Goal: Information Seeking & Learning: Learn about a topic

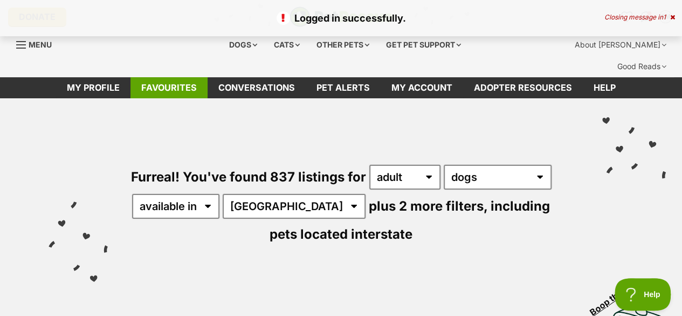
click at [163, 77] on link "Favourites" at bounding box center [169, 87] width 77 height 21
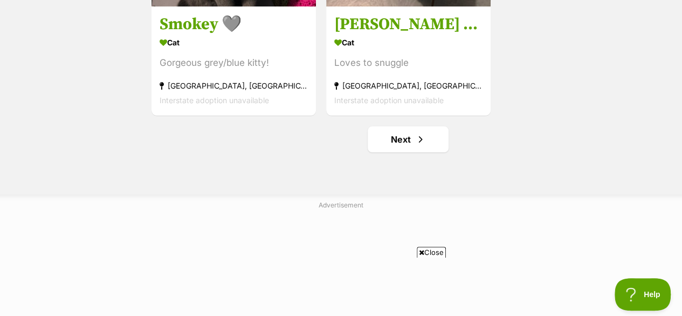
scroll to position [2104, 0]
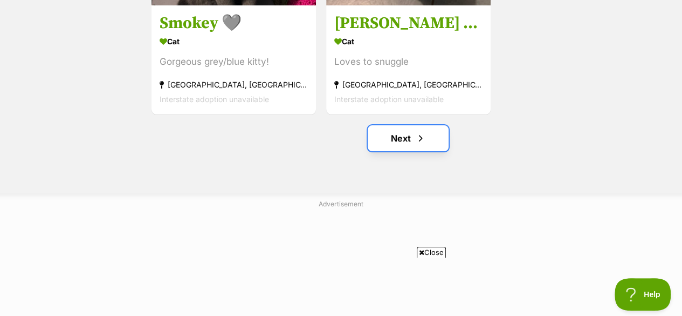
click at [414, 125] on link "Next" at bounding box center [408, 138] width 81 height 26
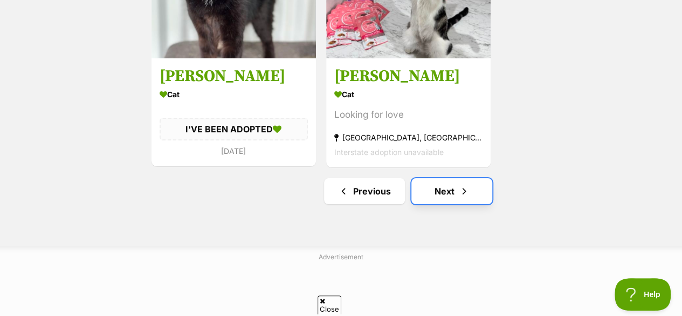
click at [461, 184] on span "Next page" at bounding box center [464, 190] width 11 height 13
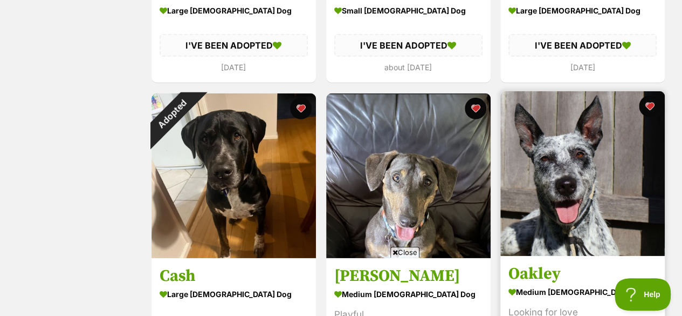
scroll to position [1618, 0]
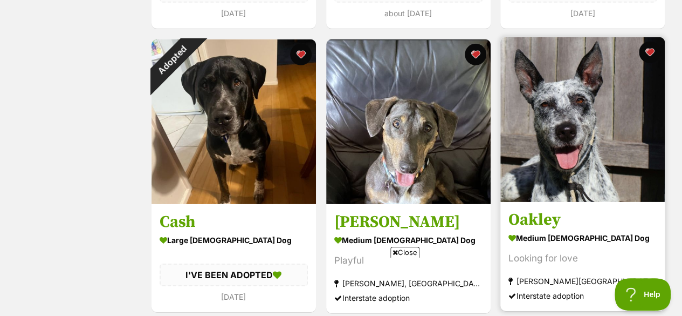
click at [607, 139] on img at bounding box center [583, 119] width 165 height 165
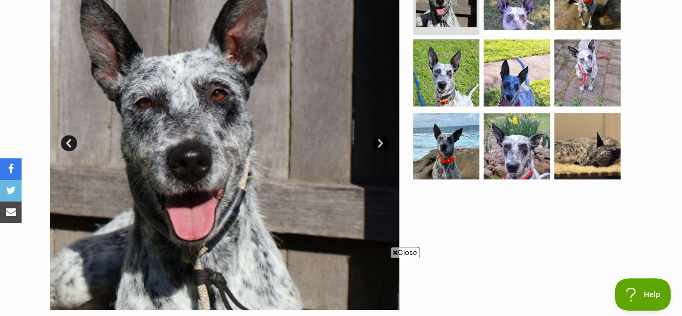
scroll to position [270, 0]
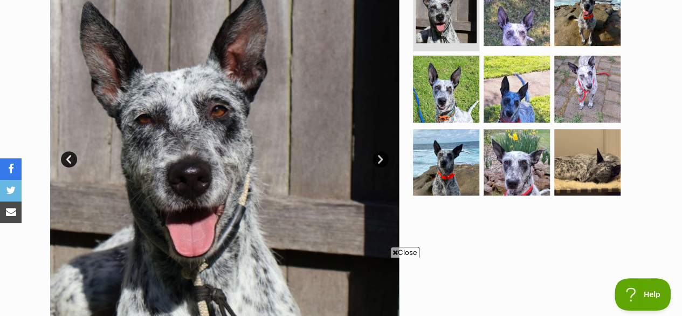
click at [379, 151] on link "Next" at bounding box center [381, 159] width 16 height 16
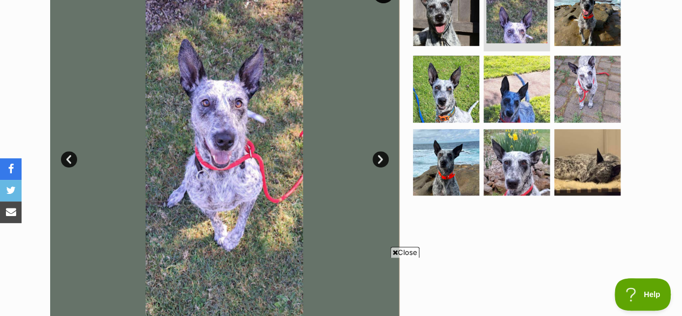
click at [377, 151] on link "Next" at bounding box center [381, 159] width 16 height 16
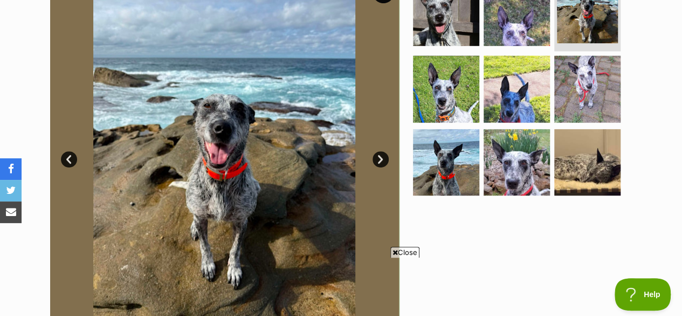
click at [381, 151] on link "Next" at bounding box center [381, 159] width 16 height 16
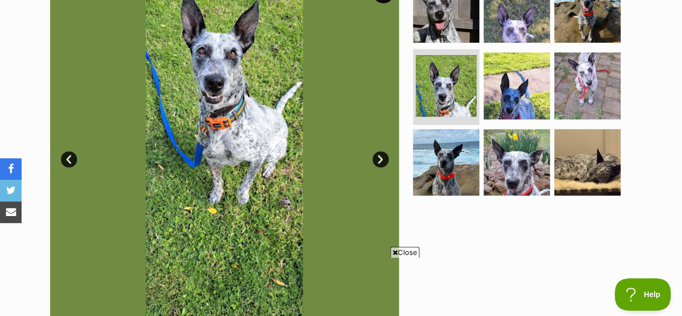
click at [385, 151] on link "Next" at bounding box center [381, 159] width 16 height 16
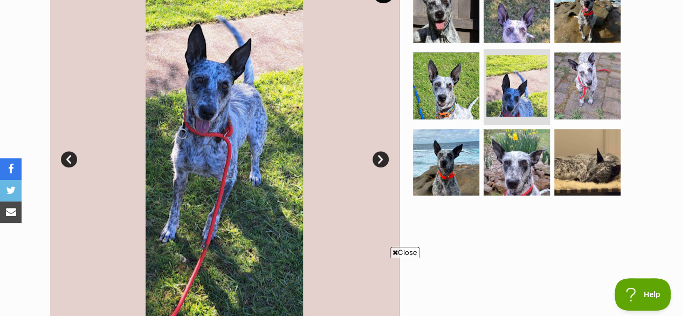
click at [385, 151] on link "Next" at bounding box center [381, 159] width 16 height 16
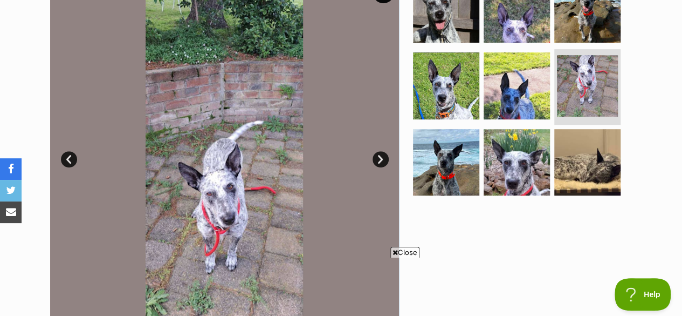
click at [385, 151] on link "Next" at bounding box center [381, 159] width 16 height 16
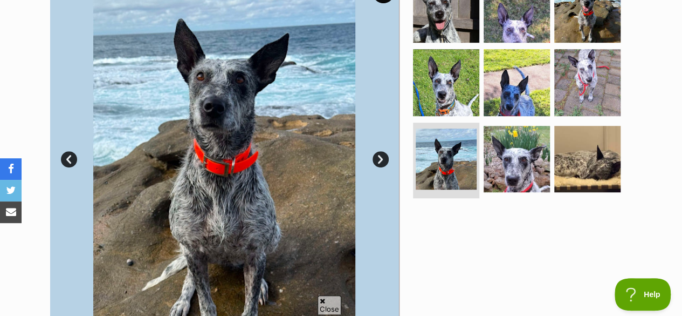
scroll to position [0, 0]
click at [379, 151] on link "Next" at bounding box center [381, 159] width 16 height 16
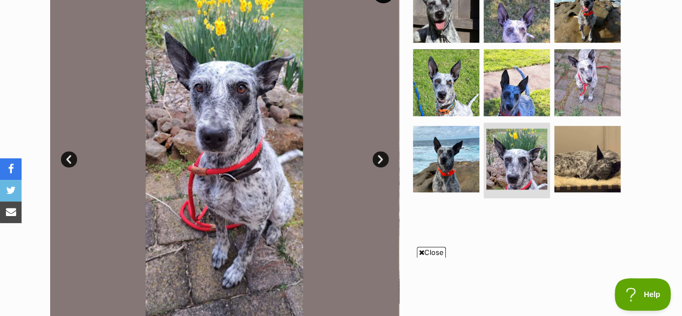
click at [380, 151] on link "Next" at bounding box center [381, 159] width 16 height 16
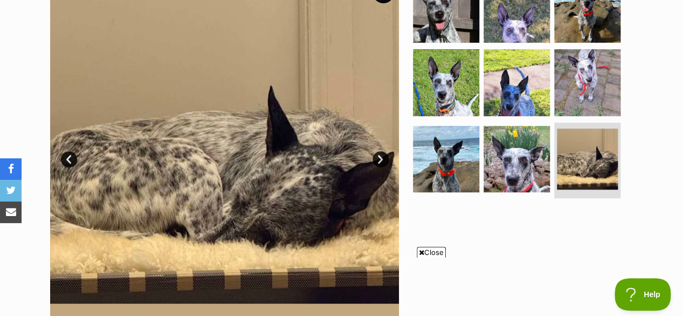
click at [380, 151] on link "Next" at bounding box center [381, 159] width 16 height 16
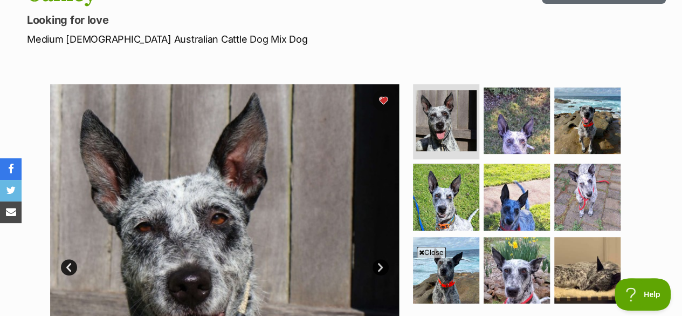
scroll to position [216, 0]
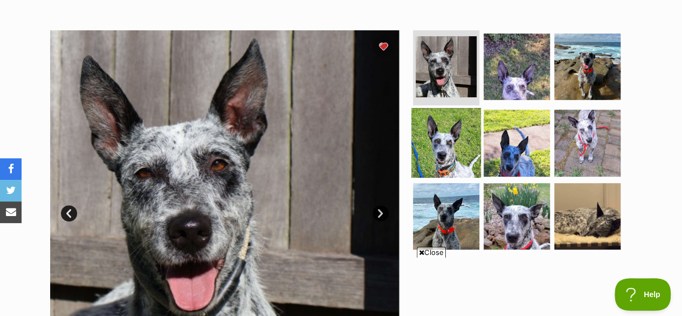
click at [452, 130] on img at bounding box center [447, 143] width 70 height 70
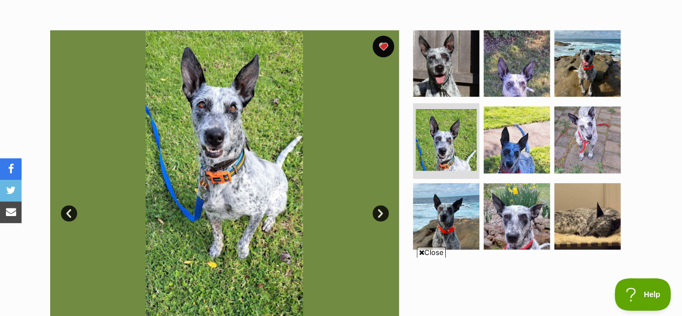
click at [377, 205] on link "Next" at bounding box center [381, 213] width 16 height 16
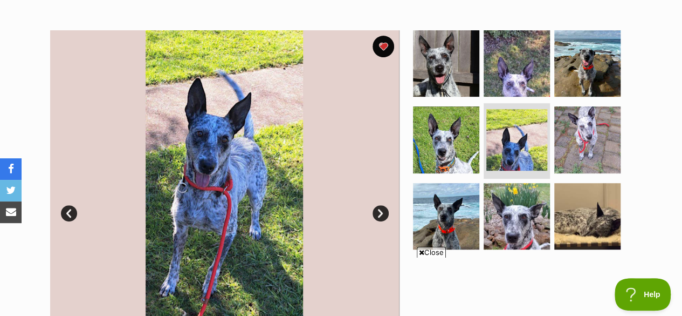
click at [377, 205] on link "Next" at bounding box center [381, 213] width 16 height 16
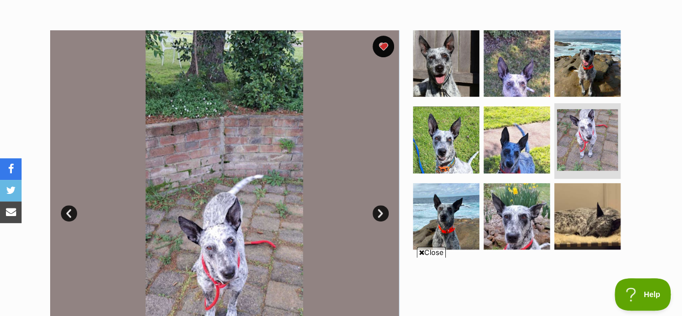
click at [377, 205] on link "Next" at bounding box center [381, 213] width 16 height 16
